Goal: Find specific page/section: Find specific page/section

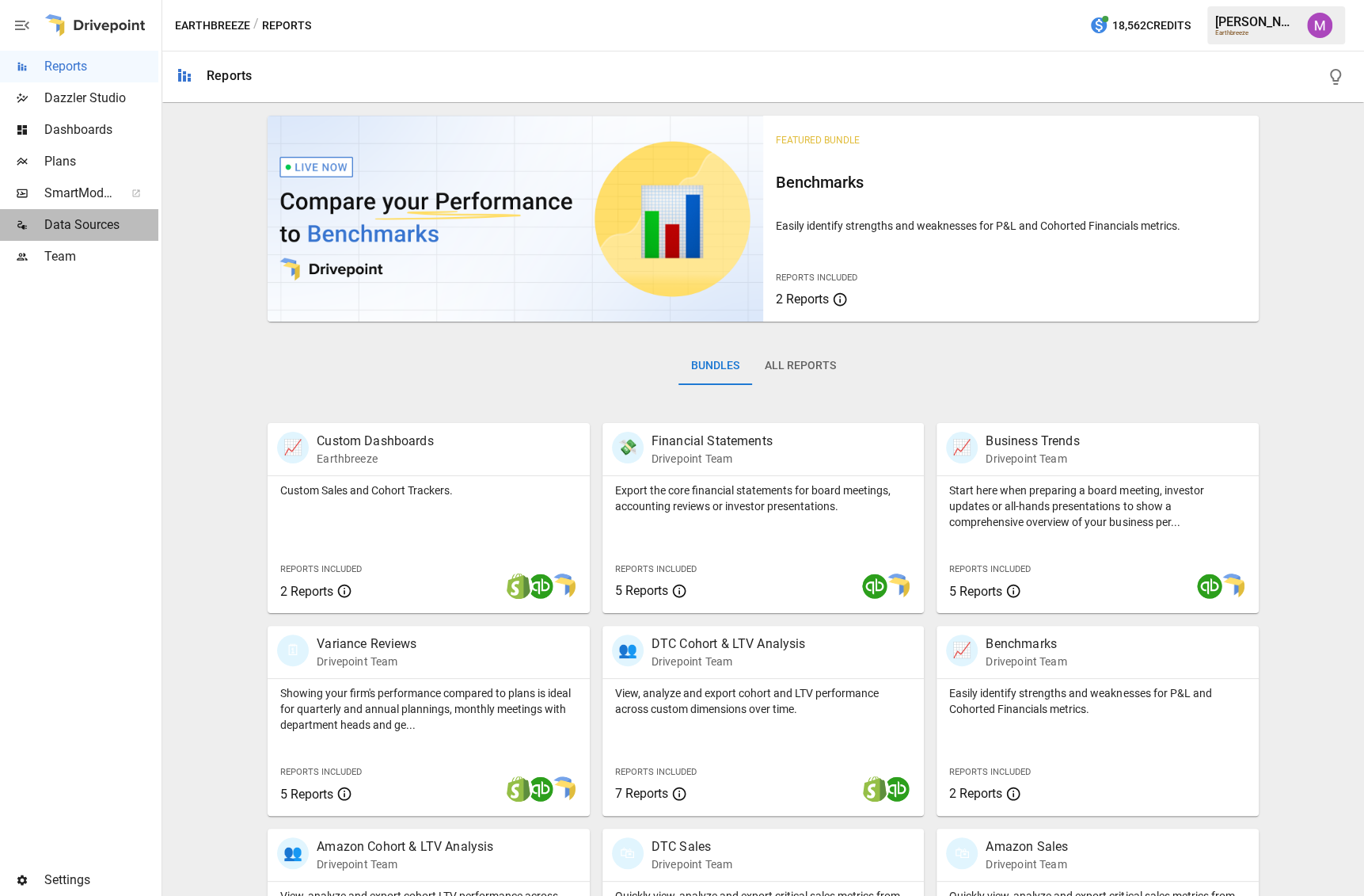
click at [65, 216] on span "Data Sources" at bounding box center [101, 225] width 114 height 19
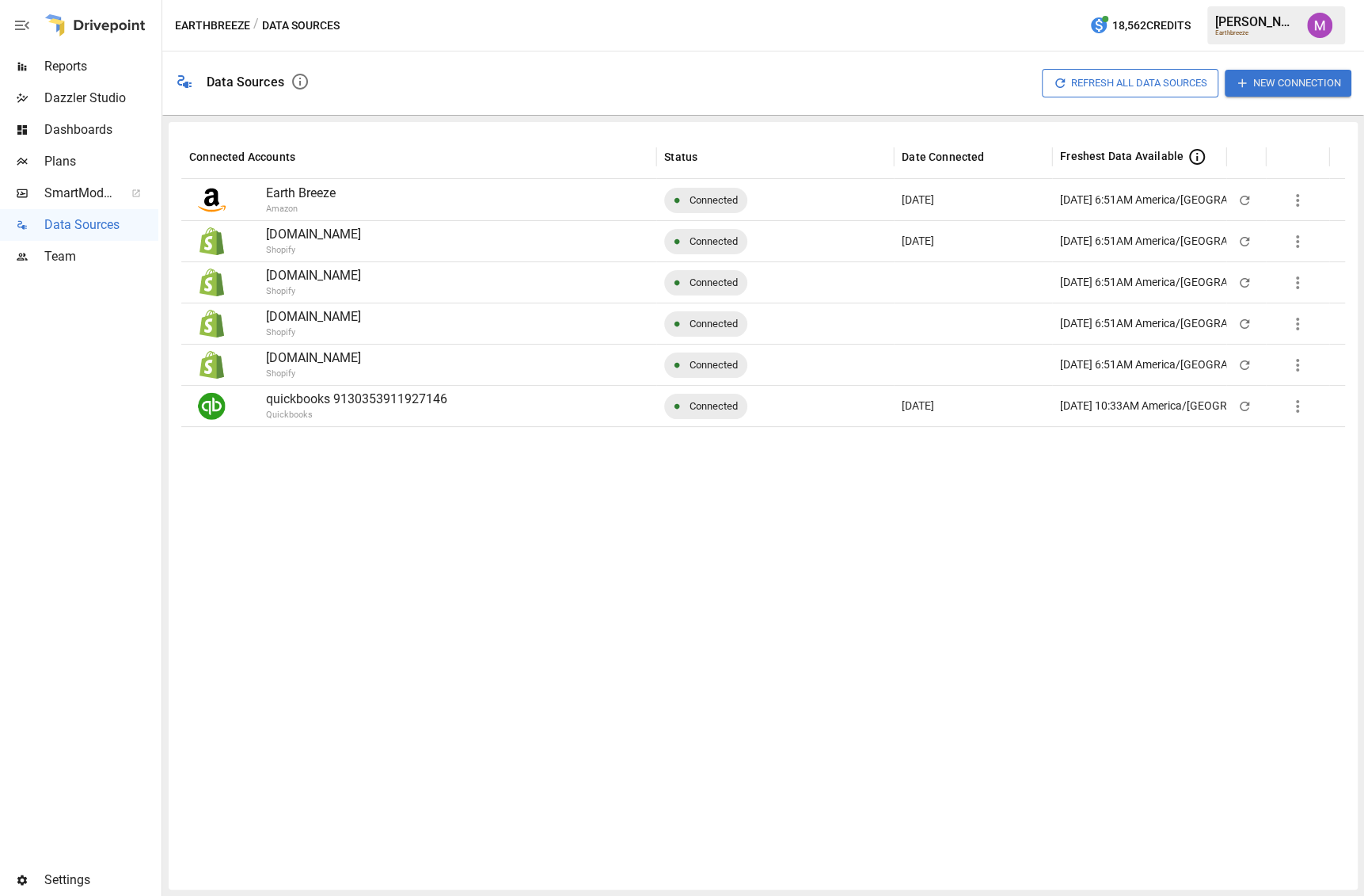
click at [23, 269] on div "Team" at bounding box center [79, 257] width 158 height 32
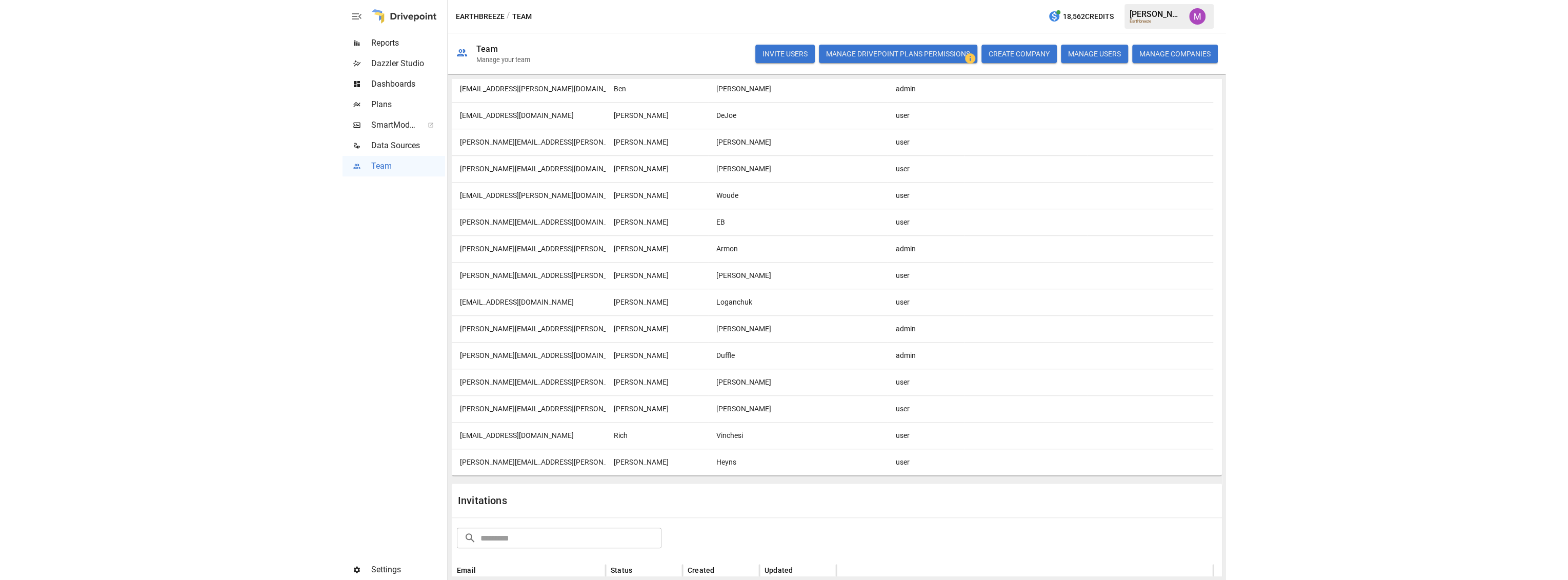
scroll to position [492, 0]
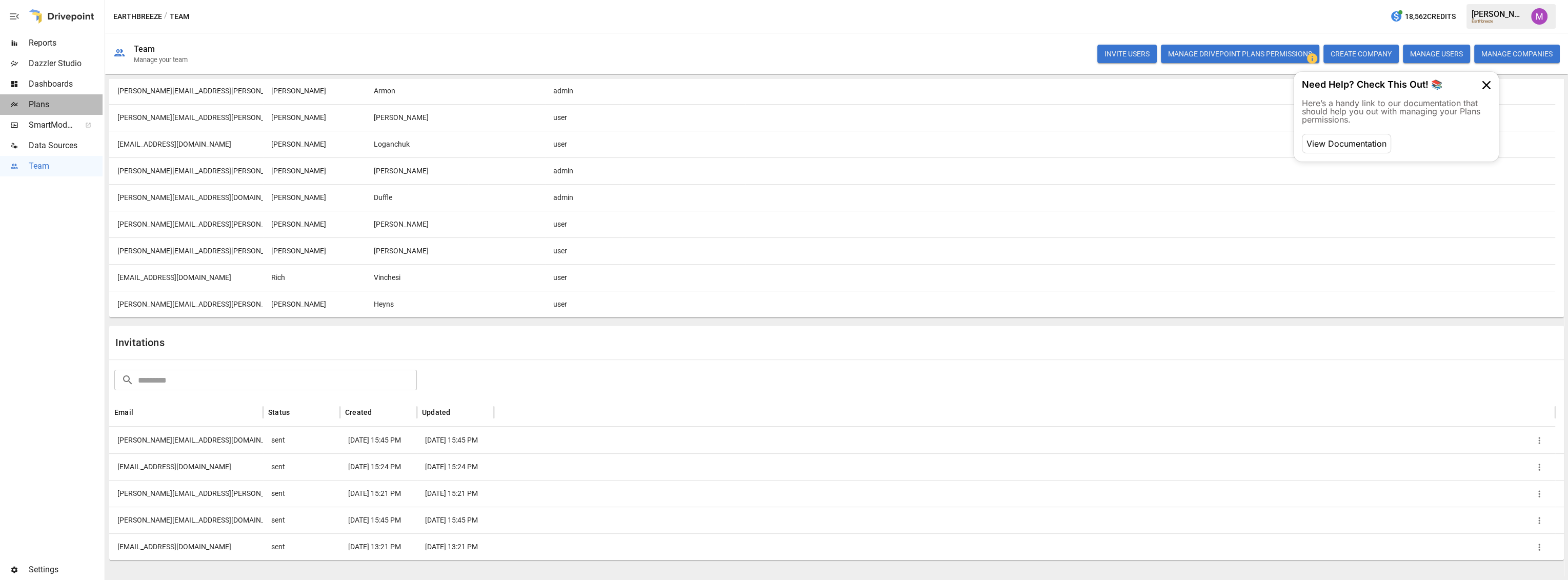
click at [57, 103] on span "Plans" at bounding box center [65, 105] width 74 height 12
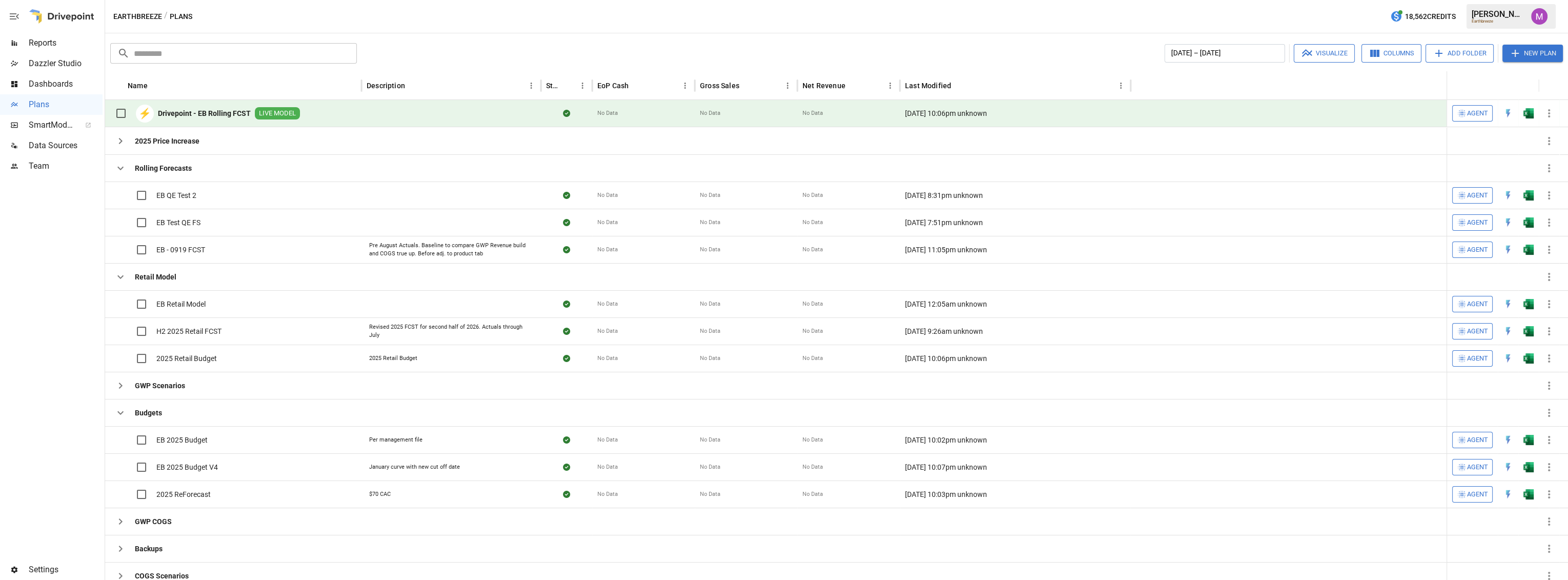
click at [217, 114] on b "Drivepoint - EB Rolling FCST" at bounding box center [204, 113] width 93 height 10
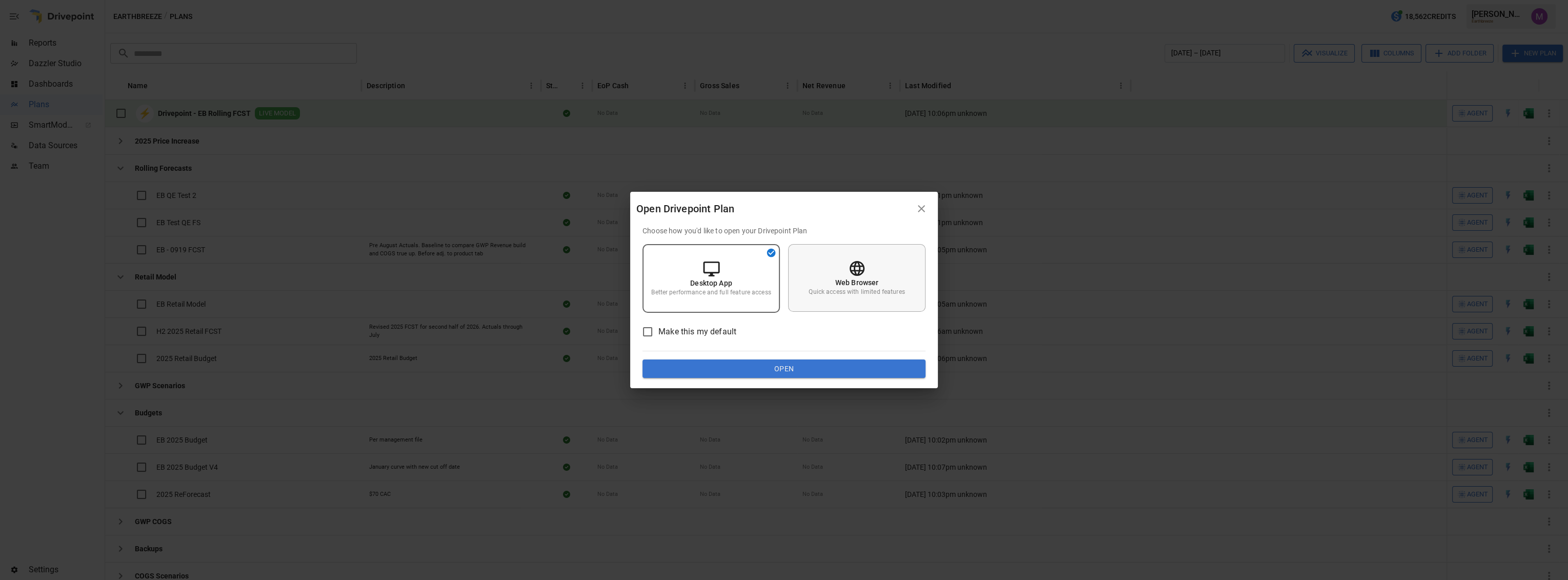
click at [854, 270] on icon at bounding box center [856, 268] width 15 height 15
click at [830, 366] on button "Open" at bounding box center [784, 369] width 283 height 18
